Goal: Use online tool/utility: Utilize a website feature to perform a specific function

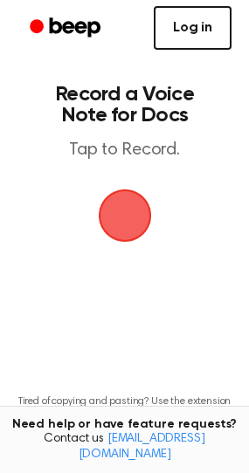
click at [197, 25] on link "Log in" at bounding box center [193, 28] width 78 height 44
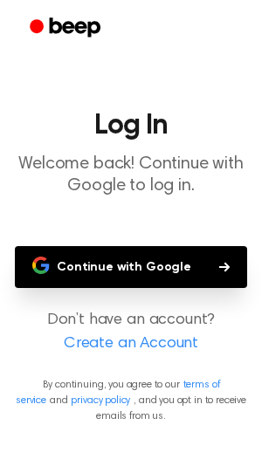
click at [106, 270] on button "Continue with Google" at bounding box center [131, 267] width 232 height 42
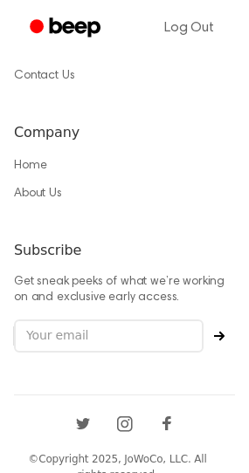
scroll to position [1533, 0]
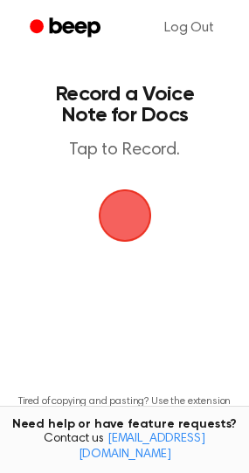
click at [125, 206] on span "button" at bounding box center [124, 215] width 49 height 49
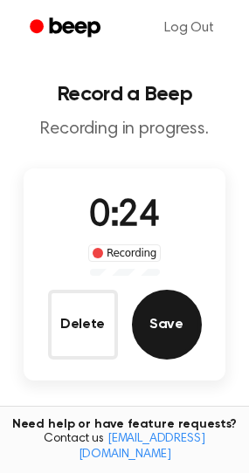
click at [181, 333] on button "Save" at bounding box center [167, 325] width 70 height 70
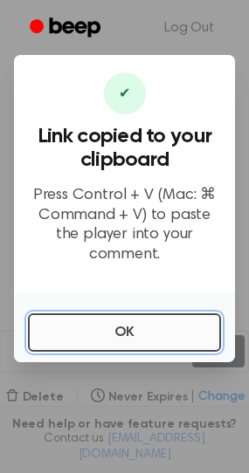
click at [167, 320] on button "OK" at bounding box center [124, 332] width 193 height 38
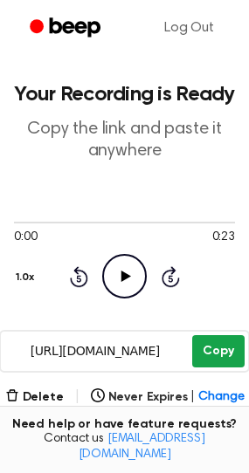
click at [219, 347] on button "Copy" at bounding box center [217, 351] width 51 height 32
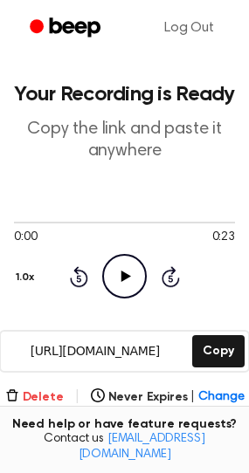
click at [34, 401] on button "Delete" at bounding box center [34, 397] width 58 height 18
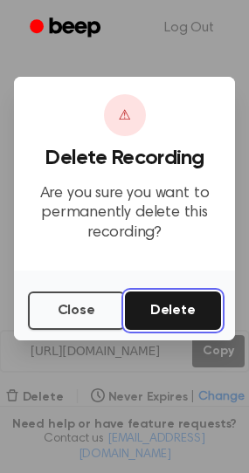
click at [171, 309] on button "Delete" at bounding box center [173, 310] width 97 height 38
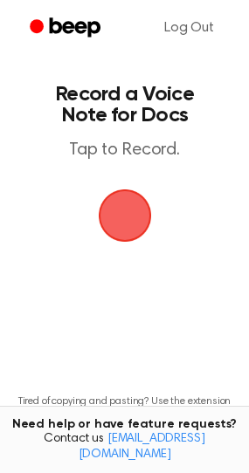
click at [112, 222] on span "button" at bounding box center [124, 215] width 53 height 53
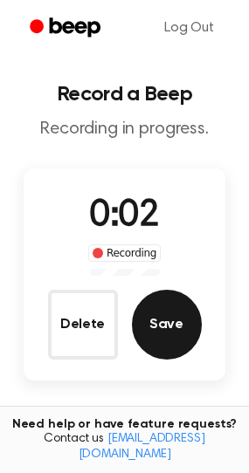
click at [181, 314] on button "Save" at bounding box center [167, 325] width 70 height 70
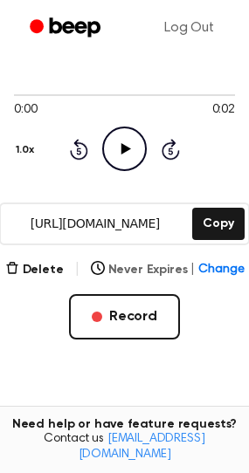
scroll to position [21, 0]
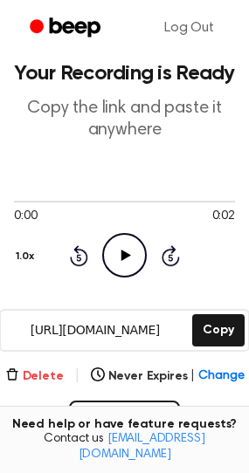
click at [35, 377] on button "Delete" at bounding box center [34, 376] width 58 height 18
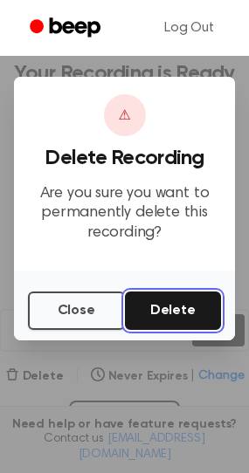
click at [170, 306] on button "Delete" at bounding box center [173, 310] width 97 height 38
